Goal: Transaction & Acquisition: Purchase product/service

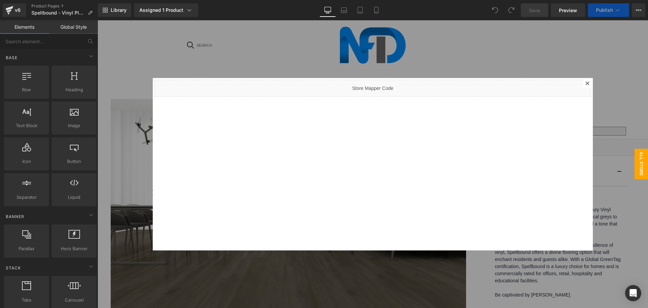
click at [586, 82] on icon at bounding box center [588, 83] width 4 height 4
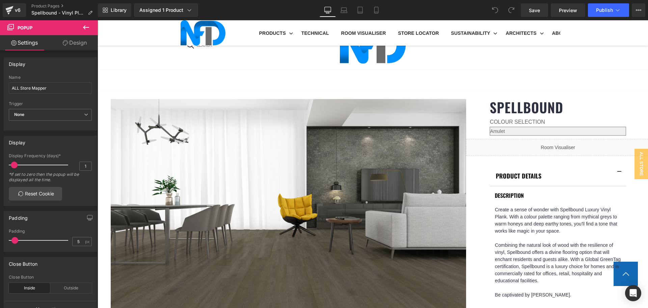
scroll to position [236, 0]
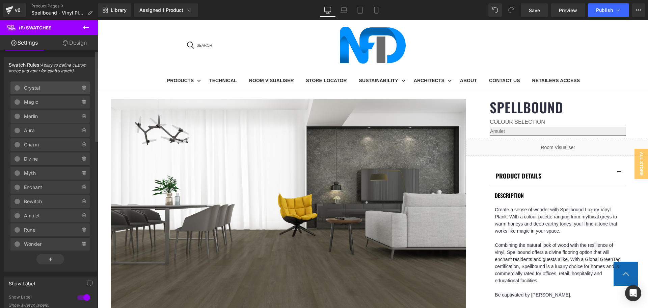
click at [40, 89] on span "Crystal" at bounding box center [45, 87] width 43 height 13
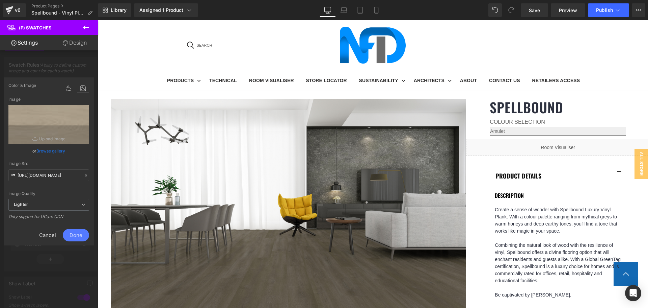
click at [49, 233] on span "Cancel" at bounding box center [47, 235] width 30 height 12
